Goal: Contribute content

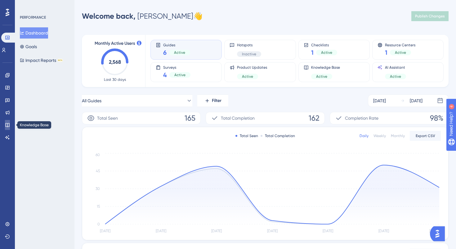
click at [9, 124] on icon at bounding box center [7, 124] width 5 height 5
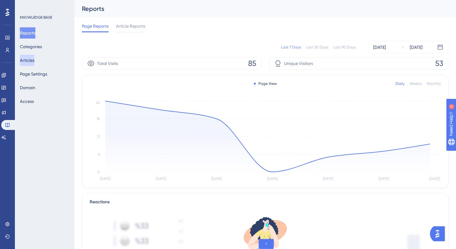
click at [34, 58] on button "Articles" at bounding box center [27, 60] width 15 height 11
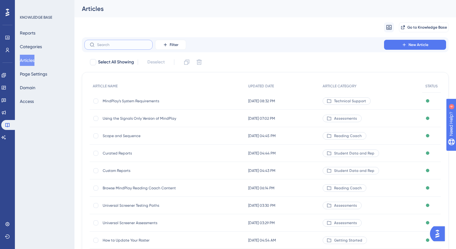
click at [129, 44] on input "text" at bounding box center [122, 45] width 50 height 4
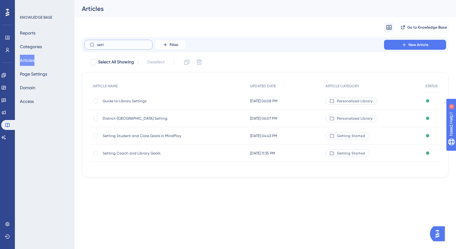
type input "sett"
click at [131, 136] on span "Setting Student and Class Goals in MindPlay" at bounding box center [152, 135] width 99 height 5
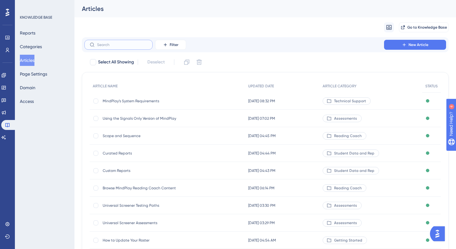
click at [135, 45] on input "text" at bounding box center [122, 45] width 50 height 4
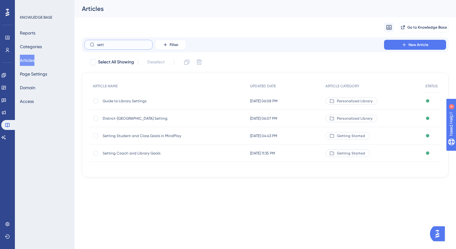
type input "sett"
click at [128, 155] on div "Setting Coach and Library Goals Setting Coach and Library Goals" at bounding box center [152, 152] width 99 height 17
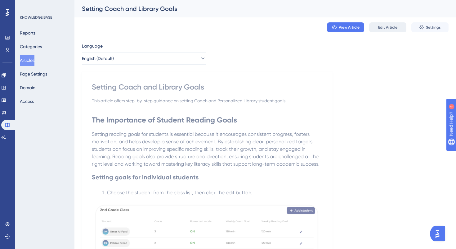
click at [389, 29] on span "Edit Article" at bounding box center [387, 27] width 19 height 5
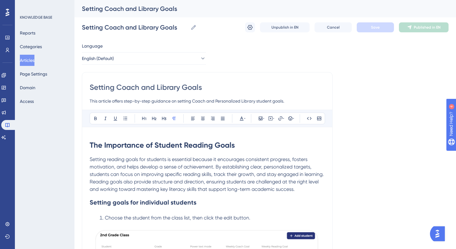
scroll to position [65, 0]
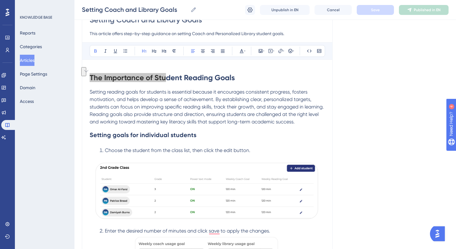
drag, startPoint x: 91, startPoint y: 78, endPoint x: 166, endPoint y: 75, distance: 75.8
click at [166, 75] on strong "The Importance of Student Reading Goals" at bounding box center [162, 77] width 145 height 9
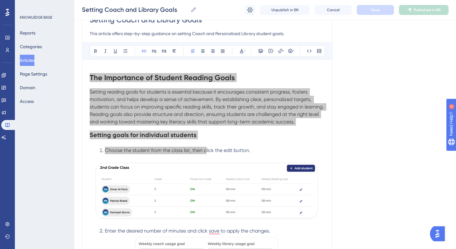
drag, startPoint x: 91, startPoint y: 75, endPoint x: 206, endPoint y: 147, distance: 135.7
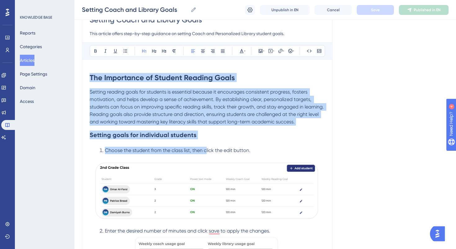
click at [206, 147] on li "Choose the student from the class list, then click the edit button." at bounding box center [211, 149] width 228 height 7
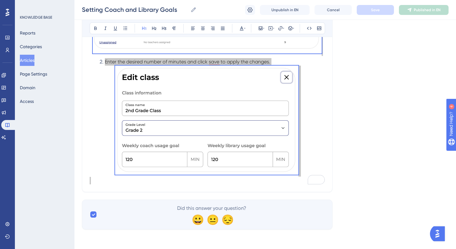
drag, startPoint x: 92, startPoint y: 76, endPoint x: 235, endPoint y: 248, distance: 224.6
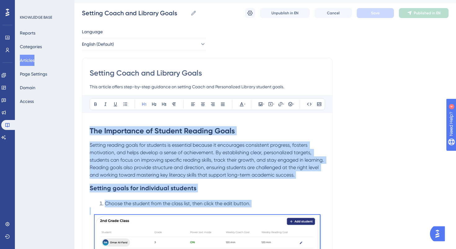
scroll to position [0, 0]
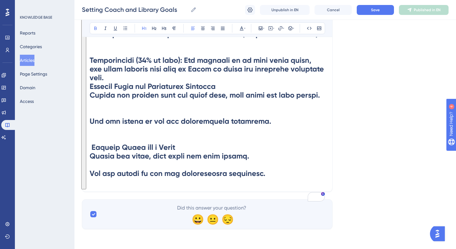
drag, startPoint x: 91, startPoint y: 143, endPoint x: 219, endPoint y: 248, distance: 166.3
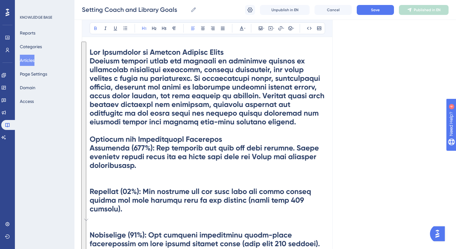
scroll to position [49, 0]
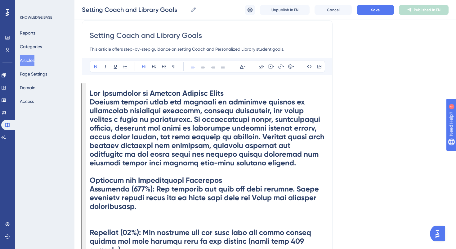
click at [88, 91] on div "Setting Coach and Library Goals This article offers step-by-step guidance on se…" at bounding box center [207, 230] width 251 height 421
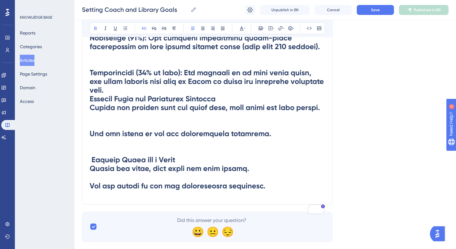
drag, startPoint x: 91, startPoint y: 91, endPoint x: 249, endPoint y: 248, distance: 222.8
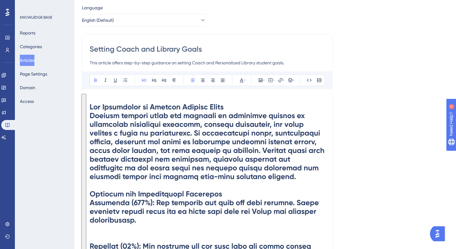
scroll to position [0, 0]
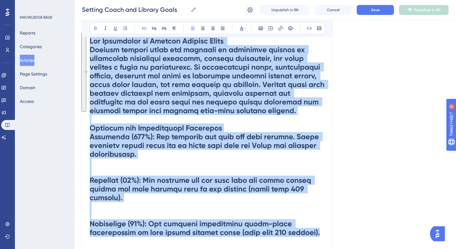
drag, startPoint x: 91, startPoint y: 142, endPoint x: 189, endPoint y: 248, distance: 144.7
click at [189, 248] on h1 "To enrich screen reader interactions, please activate Accessibility in Grammarl…" at bounding box center [207, 205] width 235 height 351
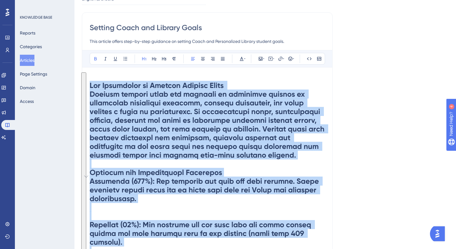
scroll to position [12, 0]
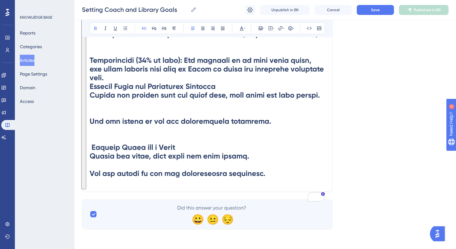
drag, startPoint x: 90, startPoint y: 130, endPoint x: 250, endPoint y: 248, distance: 198.6
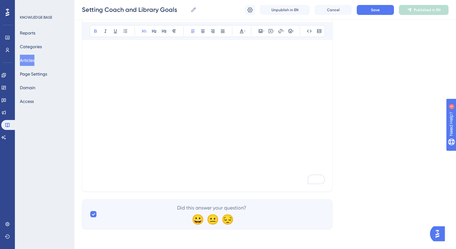
scroll to position [0, 0]
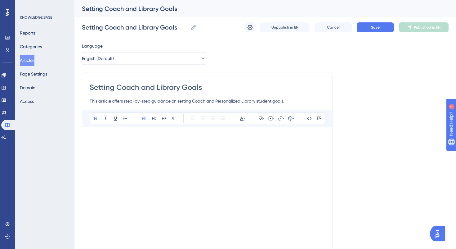
click at [95, 143] on h1 "To enrich screen reader interactions, please activate Accessibility in Grammarl…" at bounding box center [207, 144] width 235 height 21
click at [95, 142] on h1 "To enrich screen reader interactions, please activate Accessibility in Grammarl…" at bounding box center [207, 144] width 235 height 21
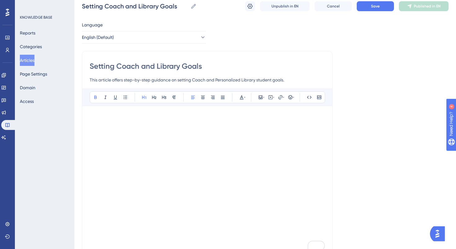
scroll to position [13, 0]
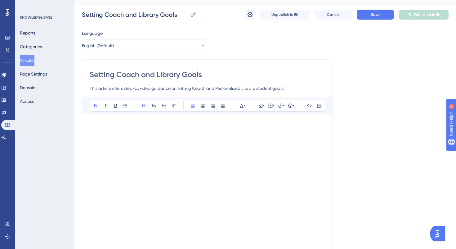
click at [91, 133] on h1 "To enrich screen reader interactions, please activate Accessibility in Grammarl…" at bounding box center [207, 132] width 235 height 21
click at [94, 137] on h1 "To enrich screen reader interactions, please activate Accessibility in Grammarl…" at bounding box center [207, 132] width 235 height 21
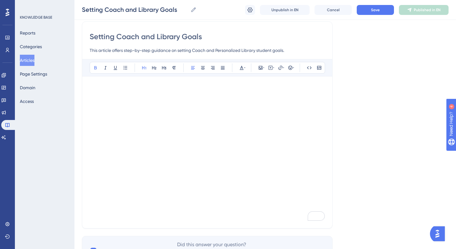
scroll to position [60, 0]
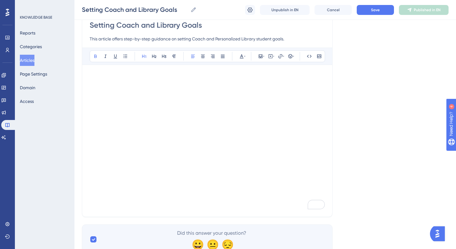
click at [100, 80] on h1 "To enrich screen reader interactions, please activate Accessibility in Grammarl…" at bounding box center [207, 82] width 235 height 21
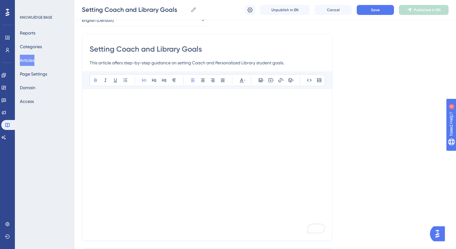
scroll to position [0, 0]
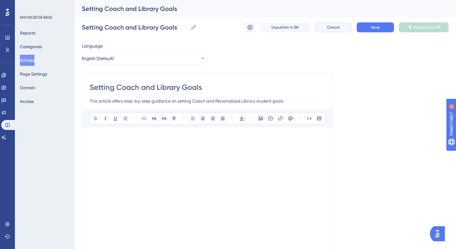
click at [328, 23] on button "Cancel" at bounding box center [333, 27] width 37 height 10
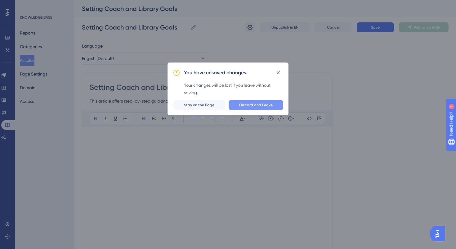
click at [256, 106] on span "Discard and Leave" at bounding box center [256, 104] width 34 height 5
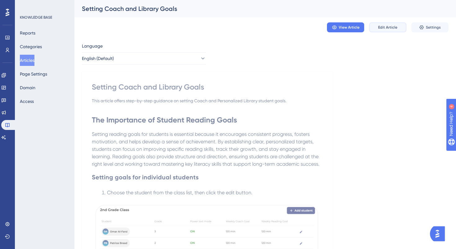
click at [388, 25] on span "Edit Article" at bounding box center [387, 27] width 19 height 5
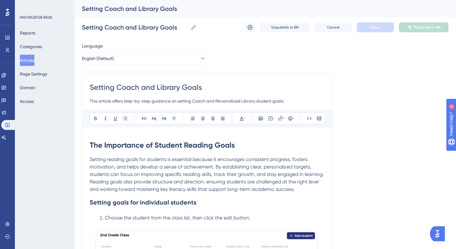
click at [92, 143] on strong "The Importance of Student Reading Goals" at bounding box center [162, 144] width 145 height 9
click at [91, 143] on strong "The Importance of Student Reading Goals" at bounding box center [162, 144] width 145 height 9
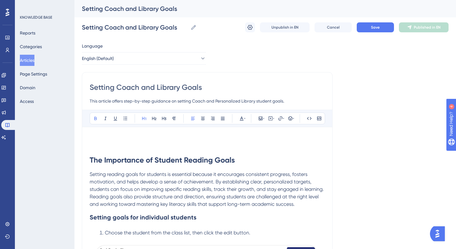
click at [92, 138] on p "To enrich screen reader interactions, please activate Accessibility in Grammarl…" at bounding box center [207, 137] width 235 height 7
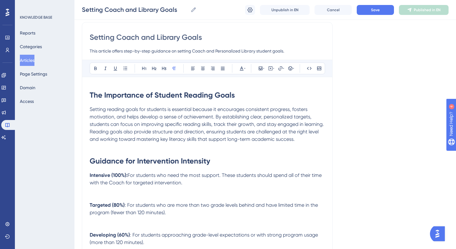
scroll to position [97, 0]
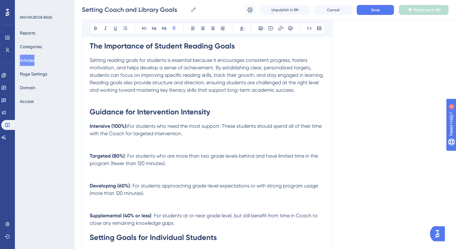
click at [93, 145] on p "Intensive (100%): For students who need the most support. These students should…" at bounding box center [207, 137] width 235 height 30
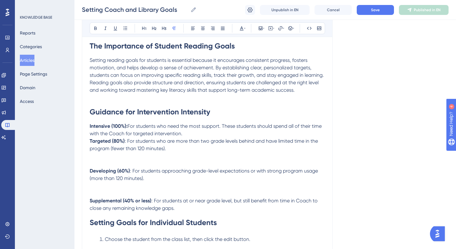
click at [100, 162] on p "Targeted (80%) : For students who are more than two grade levels behind and hav…" at bounding box center [207, 152] width 235 height 30
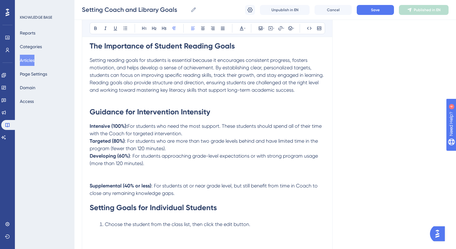
click at [138, 178] on p "Developing (60%) : For students approaching grade-level expectations or with st…" at bounding box center [207, 167] width 235 height 30
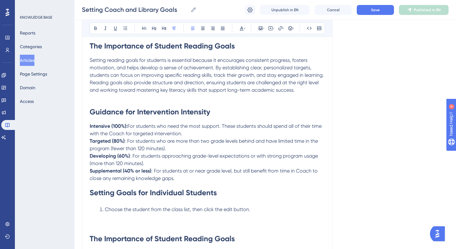
click at [187, 134] on p "Intensive (100%): For students who need the most support. These students should…" at bounding box center [207, 129] width 235 height 15
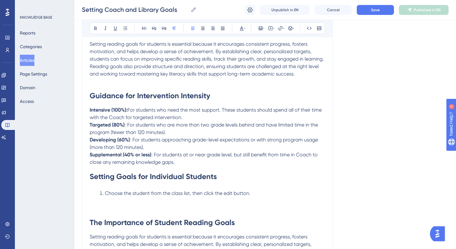
scroll to position [74, 0]
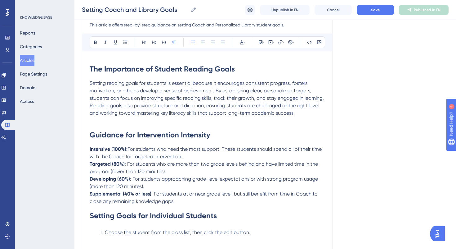
click at [112, 124] on h1 "Guidance for Intervention Intensity" at bounding box center [207, 134] width 235 height 21
click at [104, 122] on p "To enrich screen reader interactions, please activate Accessibility in Grammarl…" at bounding box center [207, 120] width 235 height 7
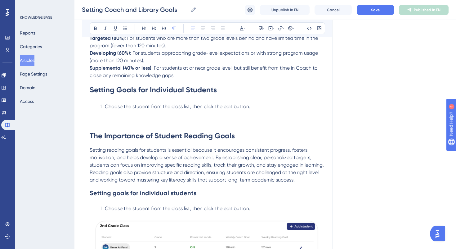
scroll to position [195, 0]
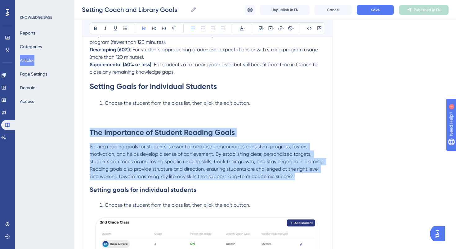
drag, startPoint x: 91, startPoint y: 130, endPoint x: 299, endPoint y: 180, distance: 214.5
click at [299, 180] on div "The Importance of Student Reading Goals Setting reading goals for students is e…" at bounding box center [207, 242] width 235 height 611
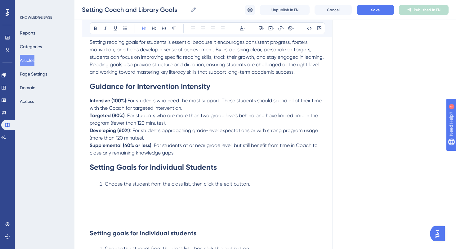
scroll to position [183, 0]
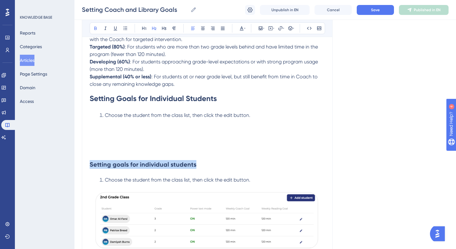
drag, startPoint x: 197, startPoint y: 166, endPoint x: 80, endPoint y: 156, distance: 117.4
click at [80, 156] on div "Performance Users Engagement Widgets Feedback Product Updates Knowledge Base AI…" at bounding box center [265, 197] width 382 height 760
click at [121, 134] on p "To enrich screen reader interactions, please activate Accessibility in Grammarl…" at bounding box center [207, 129] width 235 height 7
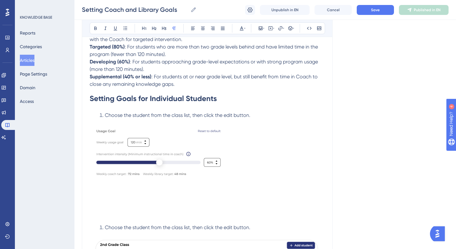
click at [188, 133] on img "To enrich screen reader interactions, please activate Accessibility in Grammarl…" at bounding box center [159, 152] width 139 height 53
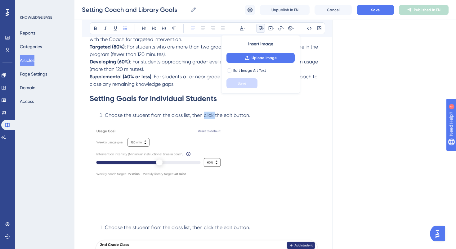
drag, startPoint x: 215, startPoint y: 116, endPoint x: 204, endPoint y: 115, distance: 10.9
click at [204, 115] on span "Choose the student from the class list, then click the edit button." at bounding box center [178, 115] width 146 height 6
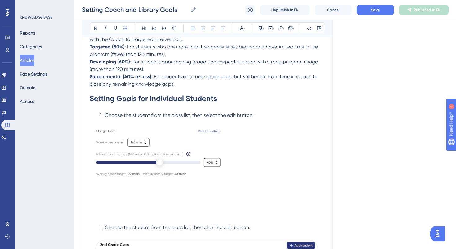
click at [175, 153] on img "To enrich screen reader interactions, please activate Accessibility in Grammarl…" at bounding box center [159, 152] width 139 height 53
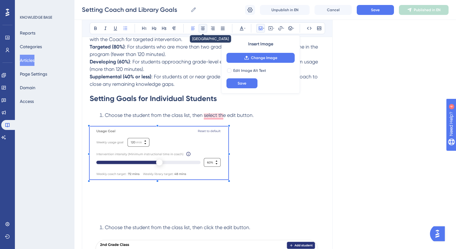
click at [202, 26] on icon at bounding box center [202, 28] width 5 height 5
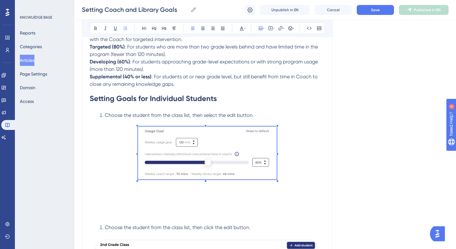
click at [236, 105] on h1 "Setting Goals for Individual Students" at bounding box center [207, 98] width 235 height 21
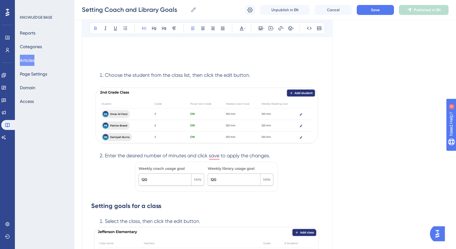
scroll to position [344, 0]
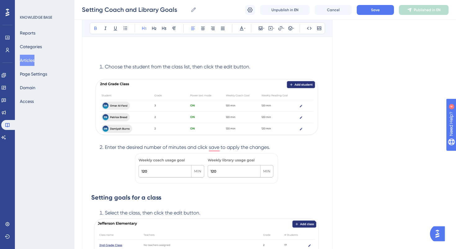
click at [182, 115] on img "To enrich screen reader interactions, please activate Accessibility in Grammarl…" at bounding box center [207, 108] width 225 height 61
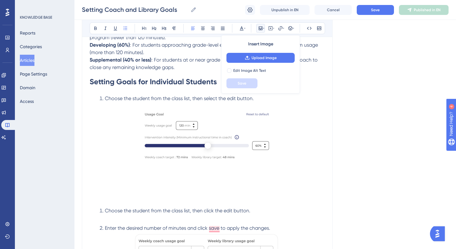
scroll to position [182, 0]
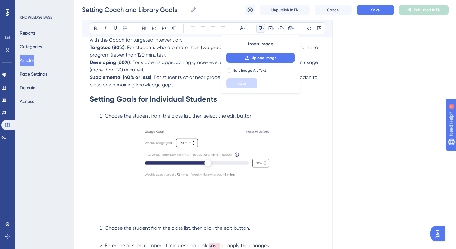
click at [260, 117] on li "Choose the student from the class list, then select the edit button." at bounding box center [211, 115] width 228 height 7
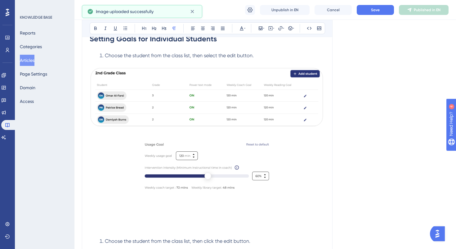
scroll to position [263, 0]
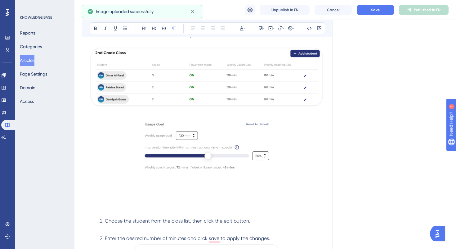
click at [164, 151] on img "To enrich screen reader interactions, please activate Accessibility in Grammarl…" at bounding box center [207, 145] width 139 height 53
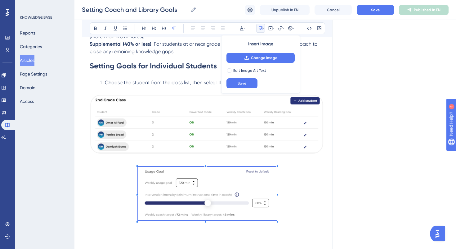
scroll to position [200, 0]
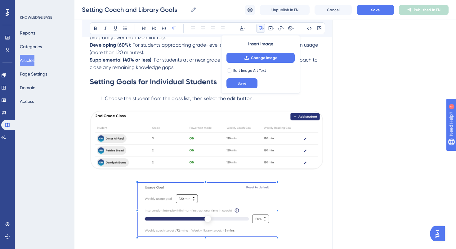
click at [164, 151] on img "To enrich screen reader interactions, please activate Accessibility in Grammarl…" at bounding box center [207, 141] width 235 height 63
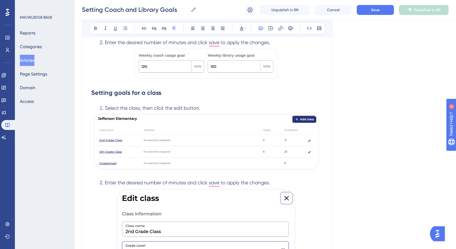
scroll to position [486, 0]
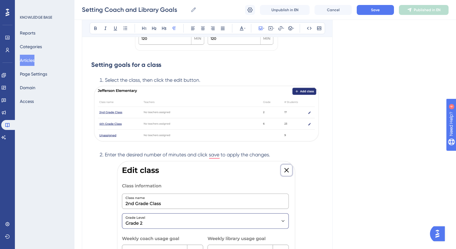
click at [208, 196] on img "To enrich screen reader interactions, please activate Accessibility in Grammarl…" at bounding box center [206, 212] width 183 height 109
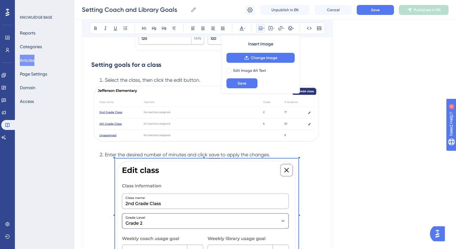
scroll to position [469, 0]
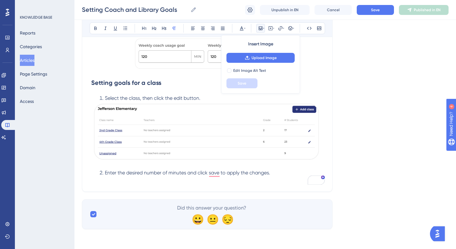
click at [273, 172] on li "Enter the desired number of minutes and click save to apply the changes." at bounding box center [211, 172] width 228 height 7
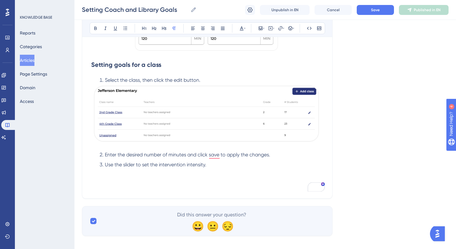
scroll to position [494, 0]
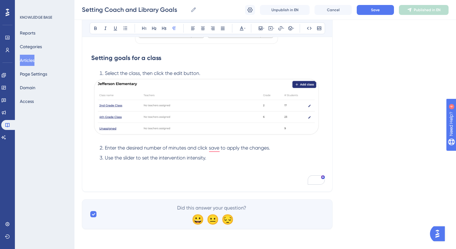
click at [127, 181] on p "To enrich screen reader interactions, please activate Accessibility in Grammarl…" at bounding box center [207, 179] width 235 height 7
click at [133, 170] on p "To enrich screen reader interactions, please activate Accessibility in Grammarl…" at bounding box center [207, 172] width 235 height 7
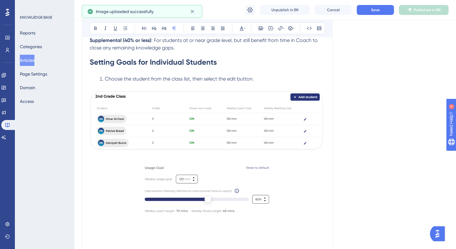
scroll to position [205, 0]
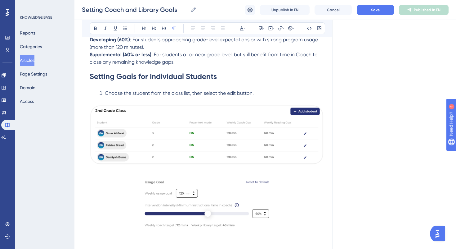
click at [161, 202] on img "To enrich screen reader interactions, please activate Accessibility in Grammarl…" at bounding box center [207, 203] width 139 height 53
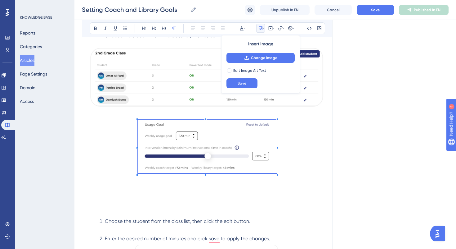
scroll to position [299, 0]
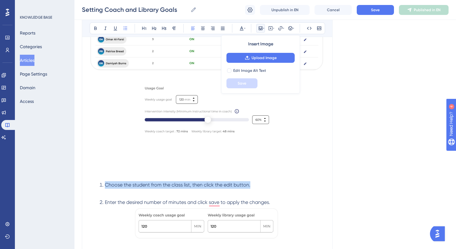
drag, startPoint x: 96, startPoint y: 185, endPoint x: 277, endPoint y: 186, distance: 181.3
click at [277, 186] on ol "Choose the student from the class list, then click the edit button." at bounding box center [207, 184] width 235 height 7
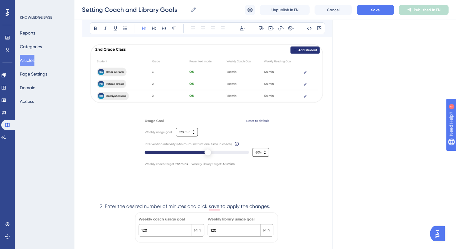
scroll to position [263, 0]
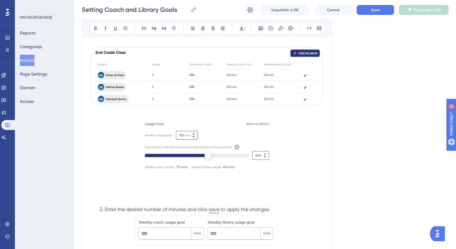
click at [168, 113] on p "To enrich screen reader interactions, please activate Accessibility in Grammarl…" at bounding box center [207, 115] width 235 height 7
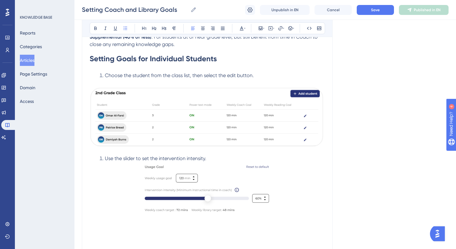
scroll to position [222, 0]
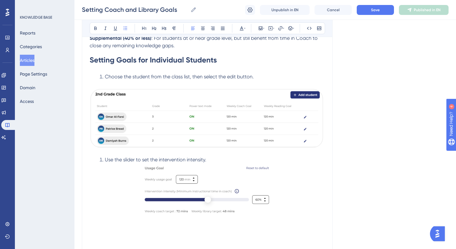
click at [101, 160] on li "Use the slider to set the intervention intensity." at bounding box center [211, 159] width 228 height 7
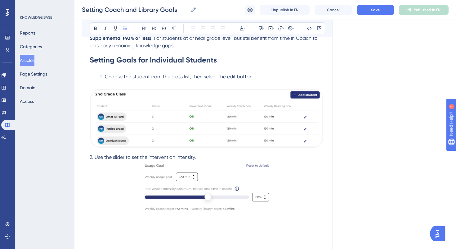
click at [105, 77] on li "Choose the student from the class list, then select the edit button." at bounding box center [211, 76] width 228 height 7
click at [259, 77] on li "Choose the student from the class list, then select the edit button." at bounding box center [211, 76] width 228 height 7
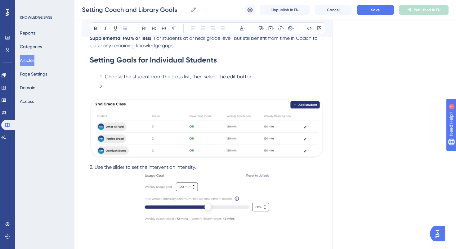
click at [260, 78] on li "Choose the student from the class list, then select the edit button." at bounding box center [211, 76] width 228 height 7
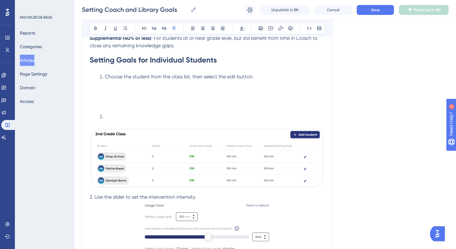
click at [193, 146] on img "To enrich screen reader interactions, please activate Accessibility in Grammarl…" at bounding box center [207, 159] width 235 height 63
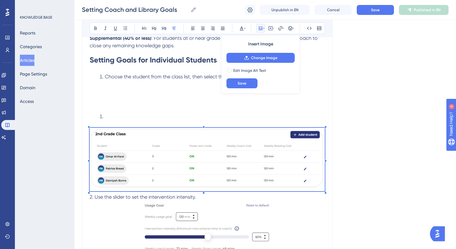
click at [94, 196] on span "2. Use the slider to set the intervention intensity." at bounding box center [143, 197] width 106 height 6
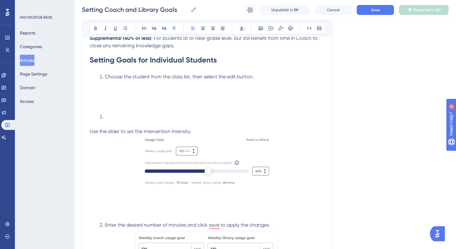
click at [110, 118] on li "To enrich screen reader interactions, please activate Accessibility in Grammarl…" at bounding box center [211, 116] width 228 height 7
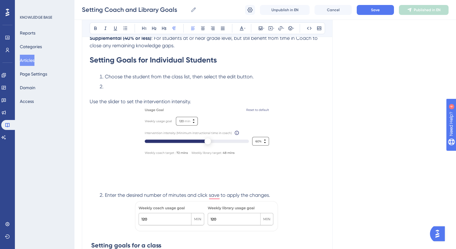
click at [90, 102] on span "Use the slider to set the intervention intensity." at bounding box center [140, 101] width 101 height 6
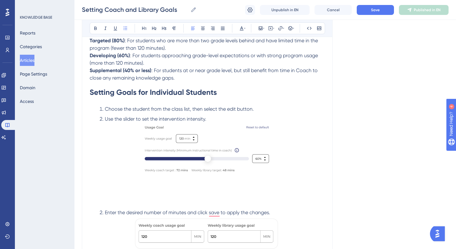
scroll to position [186, 0]
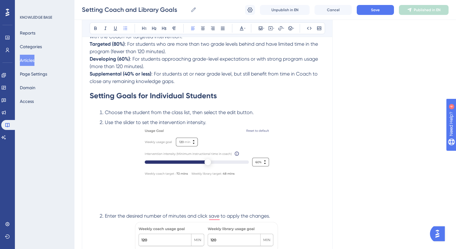
click at [257, 110] on li "Choose the student from the class list, then select the edit button." at bounding box center [211, 112] width 228 height 7
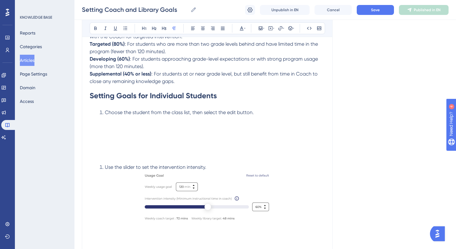
click at [108, 127] on p "To enrich screen reader interactions, please activate Accessibility in Grammarl…" at bounding box center [207, 127] width 235 height 7
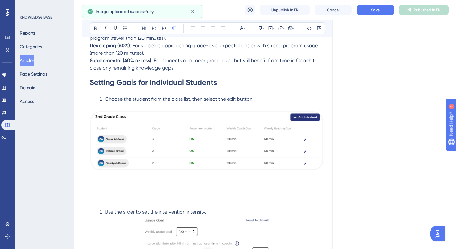
scroll to position [200, 0]
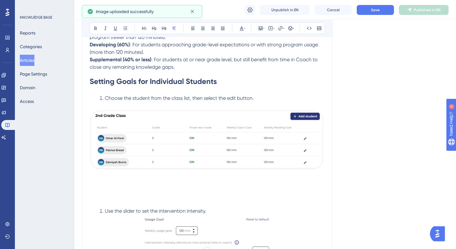
click at [110, 185] on p "To enrich screen reader interactions, please activate Accessibility in Grammarl…" at bounding box center [207, 185] width 235 height 7
click at [104, 196] on p "To enrich screen reader interactions, please activate Accessibility in Grammarl…" at bounding box center [207, 193] width 235 height 7
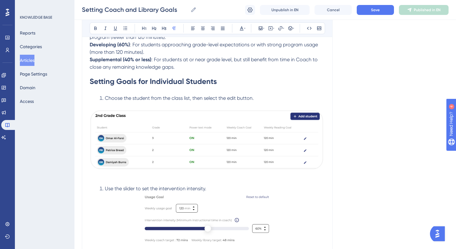
click at [114, 177] on p "To enrich screen reader interactions, please activate Accessibility in Grammarl…" at bounding box center [207, 178] width 235 height 7
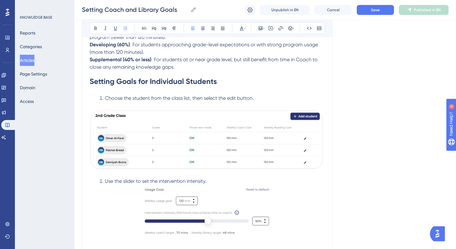
click at [102, 182] on li "Use the slider to set the intervention intensity." at bounding box center [211, 180] width 228 height 7
click at [90, 179] on span "2." at bounding box center [92, 178] width 4 height 6
click at [99, 180] on span "To enrich screen reader interactions, please activate Accessibility in Grammarl…" at bounding box center [96, 178] width 6 height 6
click at [118, 122] on img "To enrich screen reader interactions, please activate Accessibility in Grammarl…" at bounding box center [207, 140] width 235 height 63
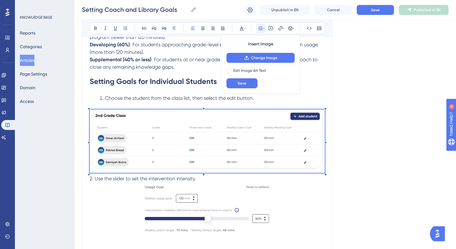
click at [105, 97] on span "Choose the student from the class list, then select the edit button." at bounding box center [179, 98] width 149 height 6
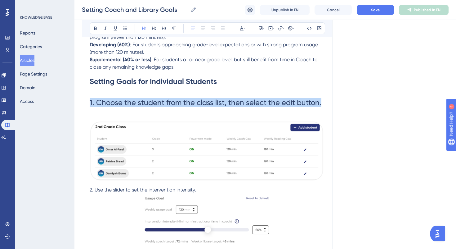
drag, startPoint x: 91, startPoint y: 103, endPoint x: 303, endPoint y: 111, distance: 212.1
click at [303, 111] on h1 "1. Choose the student from the class list, then select the edit button." at bounding box center [207, 102] width 235 height 21
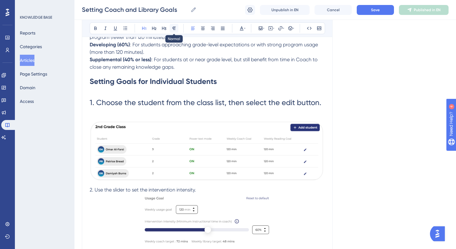
click at [173, 28] on icon at bounding box center [174, 28] width 5 height 5
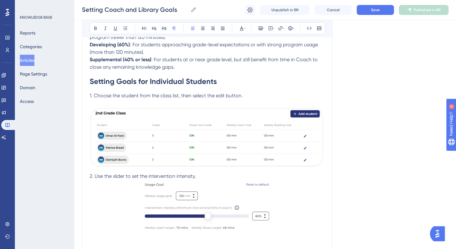
click at [144, 93] on span "1. Choose the student from the class list, then select the edit button." at bounding box center [166, 95] width 153 height 6
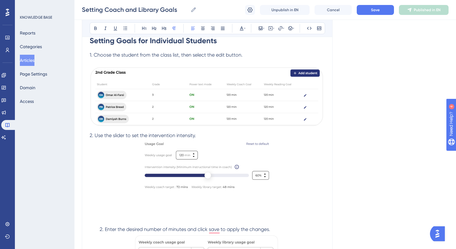
scroll to position [242, 0]
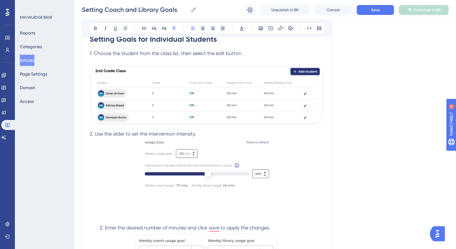
click at [165, 156] on img "To enrich screen reader interactions, please activate Accessibility in Grammarl…" at bounding box center [207, 163] width 139 height 53
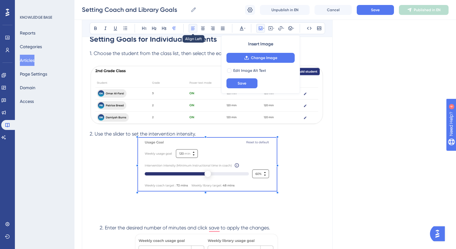
click at [193, 29] on icon at bounding box center [193, 28] width 4 height 3
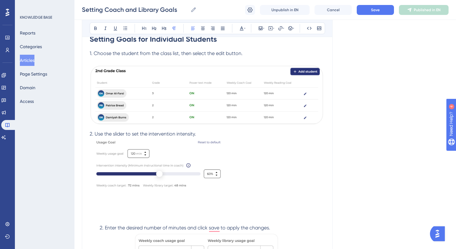
click at [198, 131] on p "2. Use the slider to set the intervention intensity." at bounding box center [207, 101] width 235 height 73
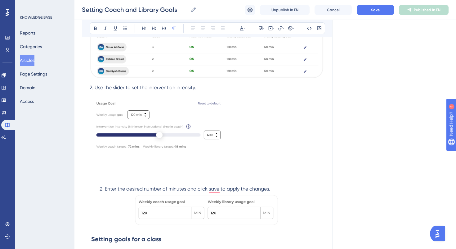
scroll to position [290, 0]
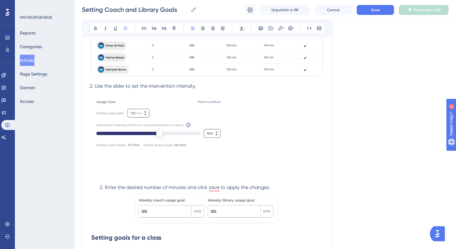
click at [101, 187] on li "Enter the desired number of minutes and click save to apply the changes." at bounding box center [211, 186] width 228 height 7
click at [253, 211] on img "To enrich screen reader interactions, please activate Accessibility in Grammarl…" at bounding box center [207, 208] width 147 height 35
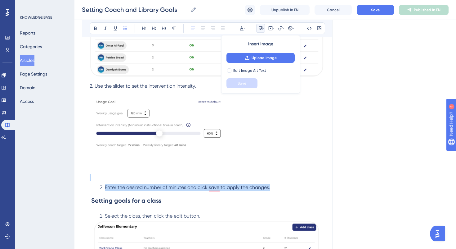
drag, startPoint x: 277, startPoint y: 187, endPoint x: 87, endPoint y: 181, distance: 190.4
click at [87, 181] on div "Setting Coach and Library Goals This article offers step-by-step guidance on se…" at bounding box center [207, 80] width 251 height 602
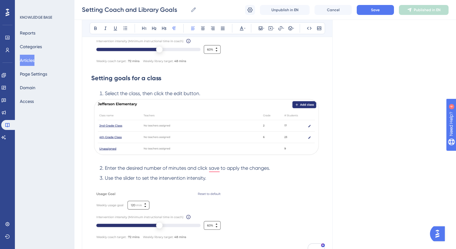
scroll to position [307, 0]
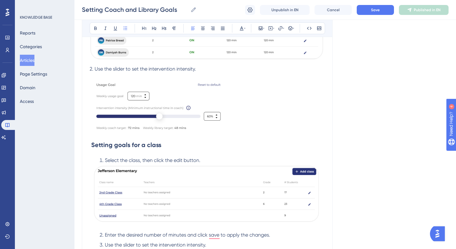
click at [104, 160] on li "Select the class, then click the edit button." at bounding box center [211, 159] width 228 height 7
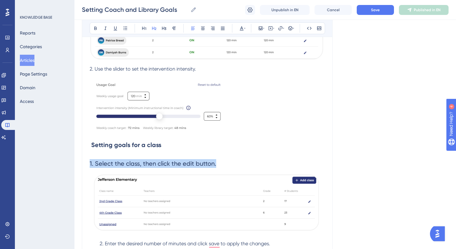
drag, startPoint x: 90, startPoint y: 164, endPoint x: 257, endPoint y: 171, distance: 166.8
click at [257, 171] on h2 "1. Select the class, then click the edit button." at bounding box center [207, 163] width 235 height 19
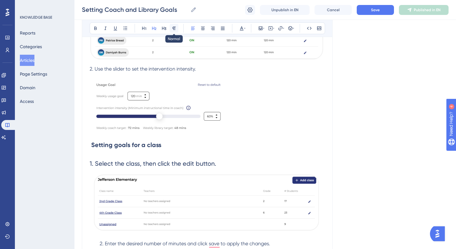
click at [174, 27] on icon at bounding box center [174, 28] width 5 height 5
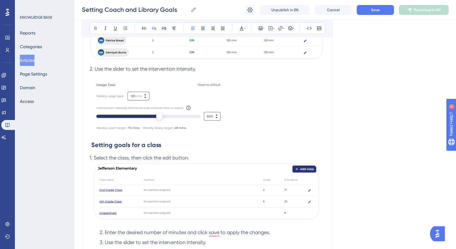
click at [114, 152] on h2 "Setting goals for a class" at bounding box center [207, 144] width 235 height 19
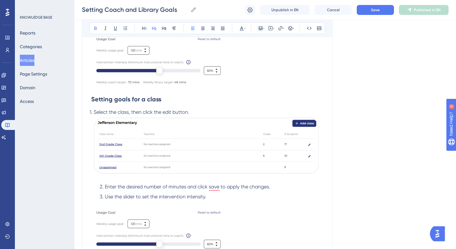
scroll to position [363, 0]
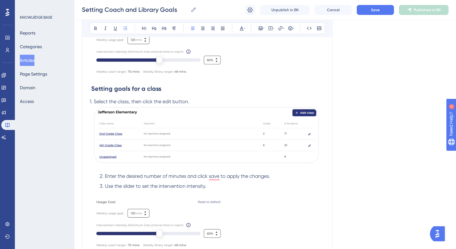
click at [105, 176] on span "Enter the desired number of minutes and click save to apply the changes." at bounding box center [187, 176] width 165 height 6
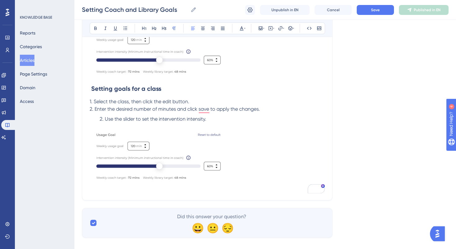
click at [191, 99] on p "1. Select the class, then click the edit button." at bounding box center [207, 101] width 235 height 7
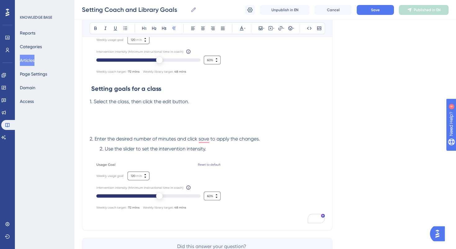
click at [101, 108] on p "To enrich screen reader interactions, please activate Accessibility in Grammarl…" at bounding box center [207, 108] width 235 height 7
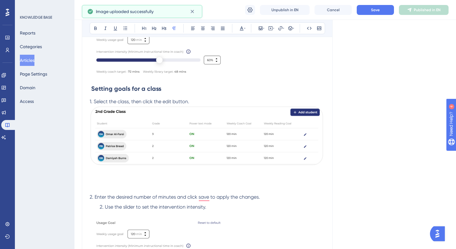
click at [190, 101] on p "1. Select the class, then click the edit button." at bounding box center [207, 101] width 235 height 7
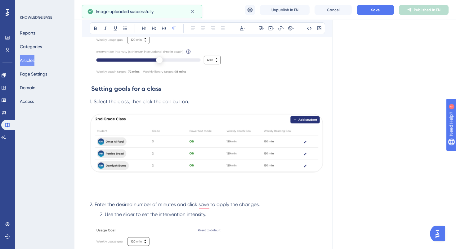
click at [141, 193] on p "To enrich screen reader interactions, please activate Accessibility in Grammarl…" at bounding box center [207, 196] width 235 height 7
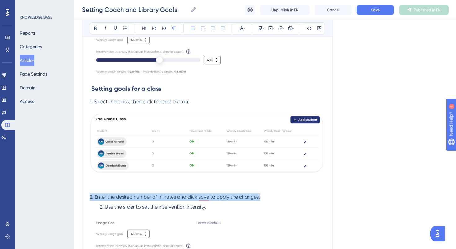
drag, startPoint x: 267, startPoint y: 198, endPoint x: 84, endPoint y: 199, distance: 182.5
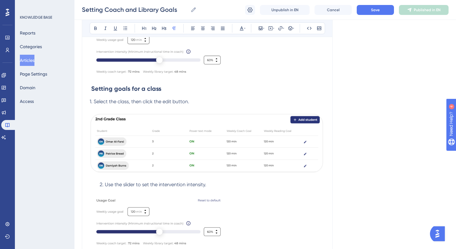
click at [106, 184] on span "Use the slider to set the intervention intensity." at bounding box center [155, 184] width 101 height 6
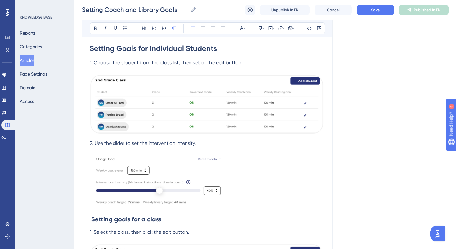
scroll to position [232, 0]
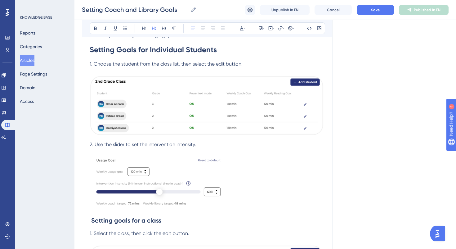
click at [92, 220] on strong "Setting goals for a class" at bounding box center [126, 219] width 70 height 7
click at [179, 48] on strong "Setting Goals for Individual Students" at bounding box center [153, 49] width 127 height 9
drag, startPoint x: 92, startPoint y: 220, endPoint x: 185, endPoint y: 223, distance: 93.1
click at [185, 223] on h2 "Setting goals for a class" at bounding box center [207, 220] width 235 height 19
click at [146, 29] on icon at bounding box center [144, 28] width 4 height 3
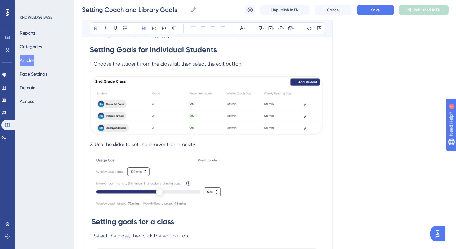
click at [264, 189] on p "To enrich screen reader interactions, please activate Accessibility in Grammarl…" at bounding box center [207, 182] width 235 height 55
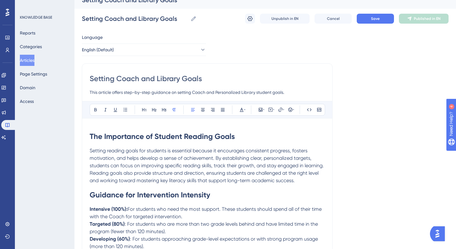
scroll to position [0, 0]
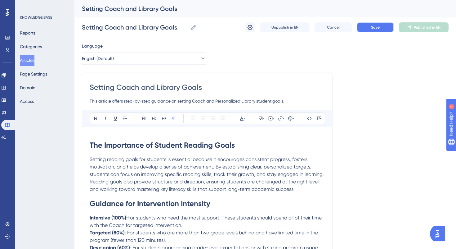
click at [376, 25] on span "Save" at bounding box center [375, 27] width 9 height 5
click at [414, 24] on button "Publish in EN" at bounding box center [424, 27] width 50 height 10
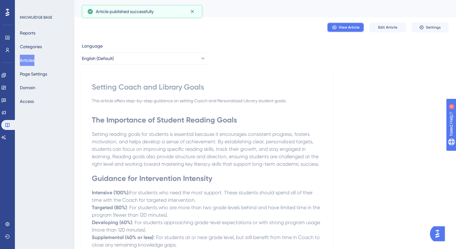
click at [349, 26] on span "View Article" at bounding box center [349, 27] width 21 height 5
